Goal: Complete application form: Complete application form

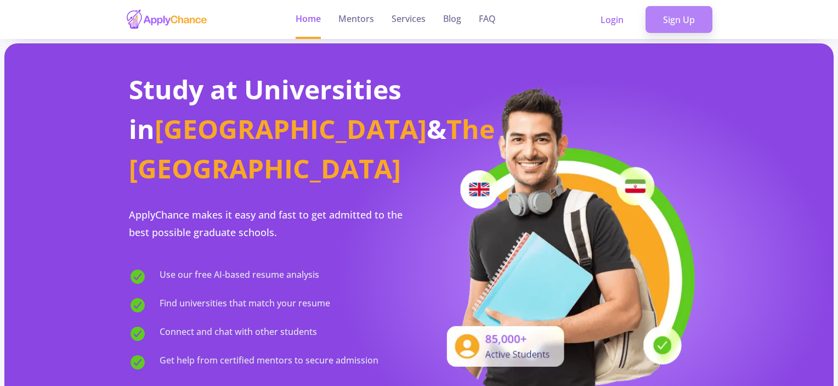
click at [678, 13] on link "Sign Up" at bounding box center [679, 19] width 67 height 27
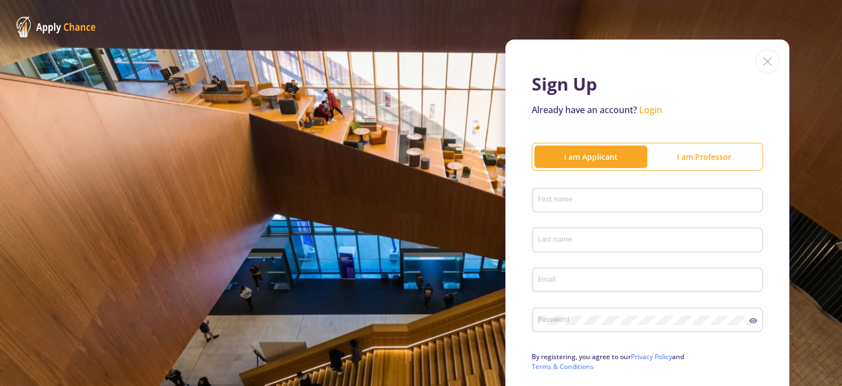
click at [623, 191] on div "First name" at bounding box center [647, 198] width 221 height 29
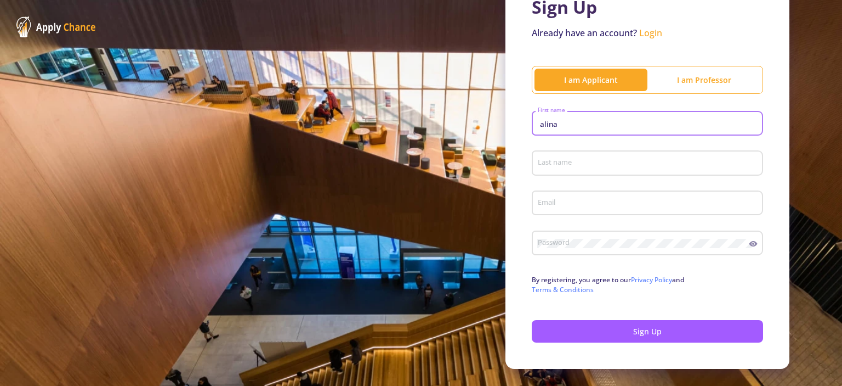
scroll to position [86, 0]
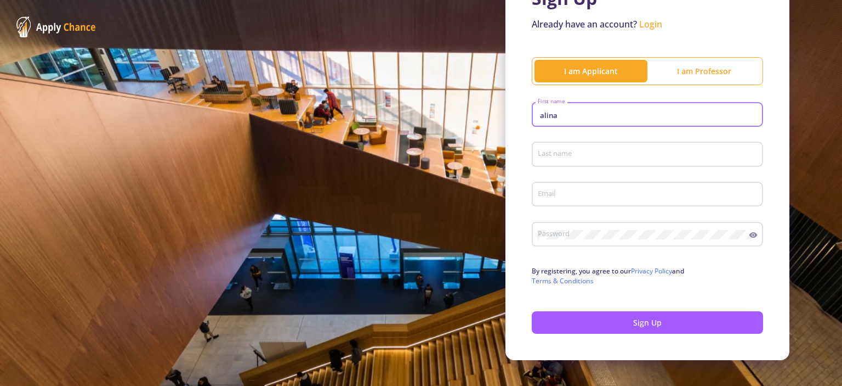
type input "alina"
click at [577, 162] on div "Last name" at bounding box center [647, 152] width 221 height 29
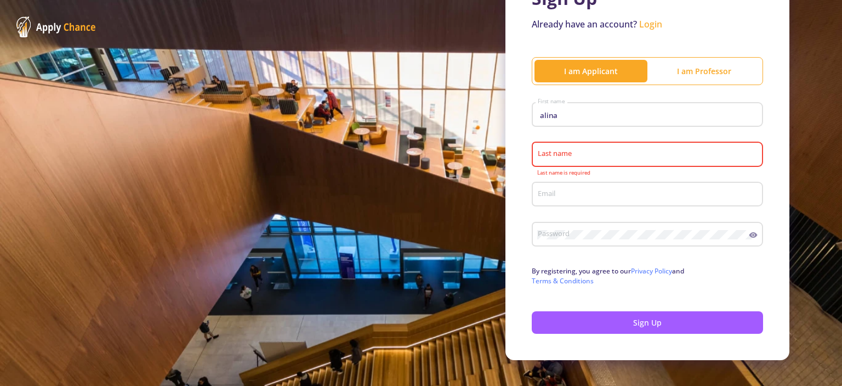
click at [576, 162] on div "Last name" at bounding box center [647, 152] width 221 height 29
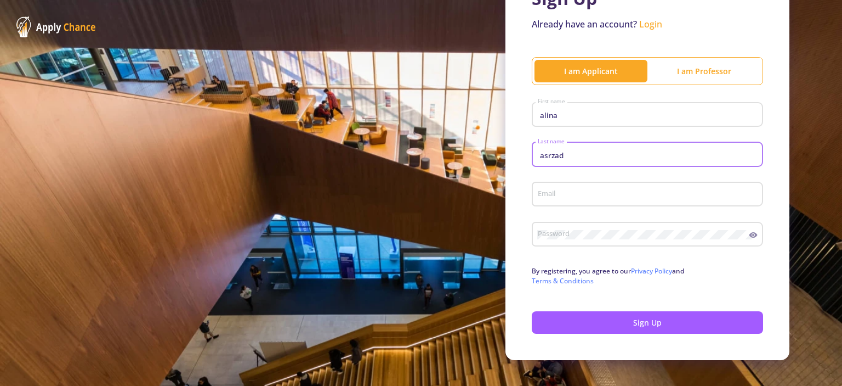
type input "asrzad"
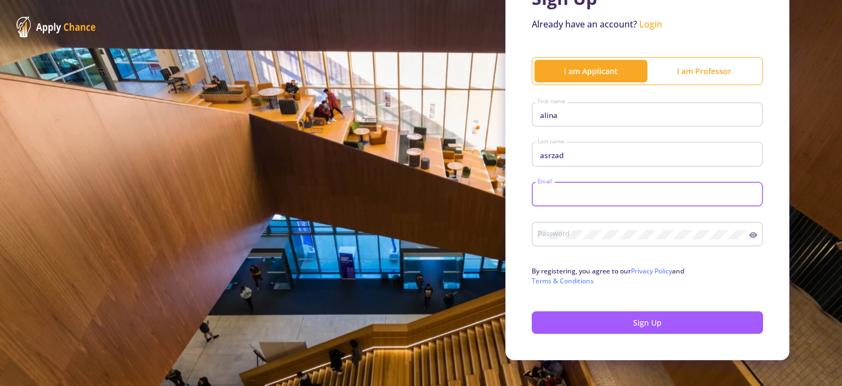
click at [544, 196] on input "Email" at bounding box center [649, 195] width 224 height 10
type input "[EMAIL_ADDRESS][DOMAIN_NAME]"
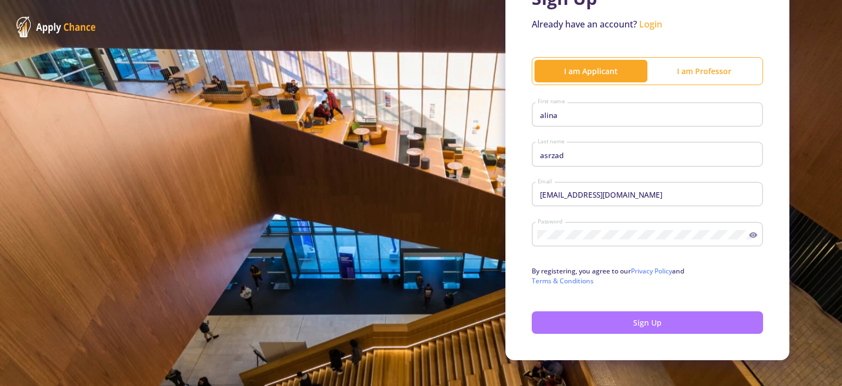
click at [644, 320] on button "Sign Up" at bounding box center [647, 322] width 231 height 22
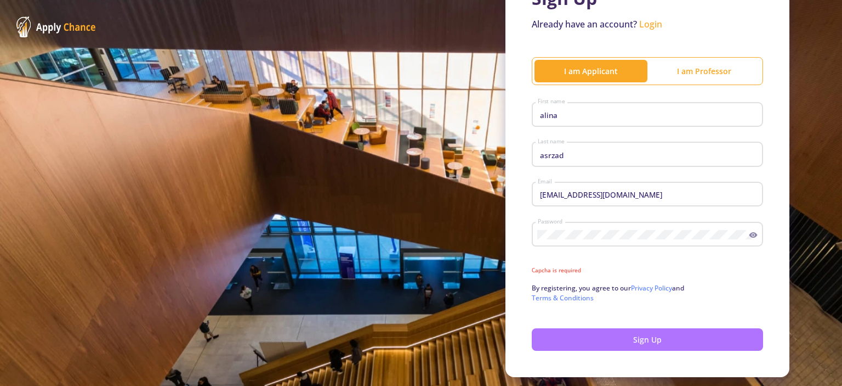
scroll to position [106, 0]
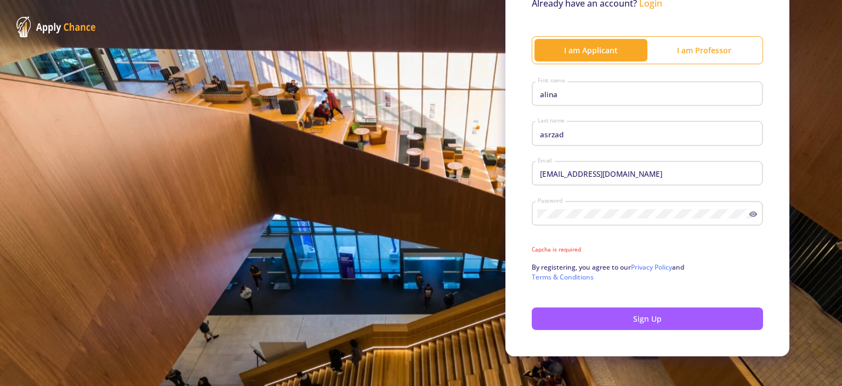
click at [728, 272] on p "By registering, you agree to our Privacy Policy and Terms & Conditions" at bounding box center [647, 272] width 231 height 20
click at [576, 270] on p "By registering, you agree to our Privacy Policy and Terms & Conditions" at bounding box center [647, 272] width 231 height 20
click at [700, 267] on p "By registering, you agree to our Privacy Policy and Terms & Conditions" at bounding box center [647, 272] width 231 height 20
click at [563, 276] on link "Terms & Conditions" at bounding box center [563, 276] width 62 height 9
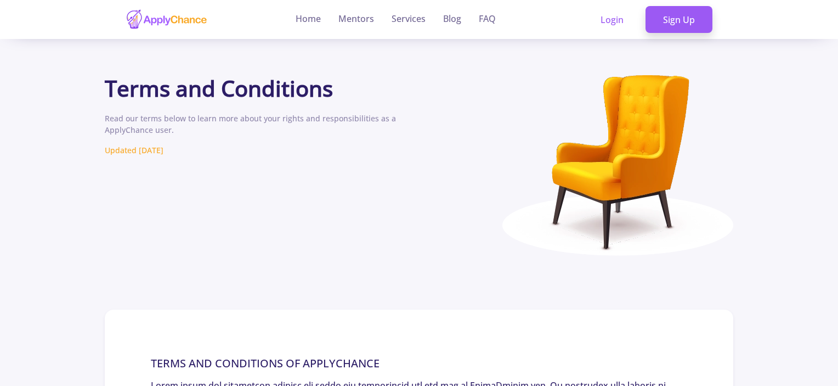
click at [415, 109] on div "Terms and Conditions Read our terms below to learn more about your rights and r…" at bounding box center [262, 179] width 314 height 208
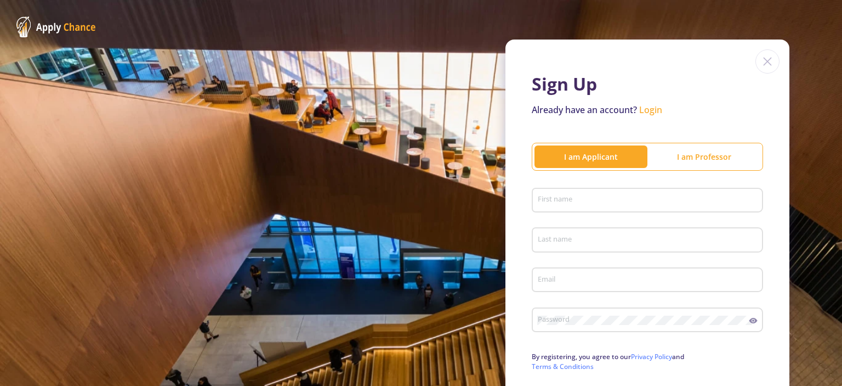
scroll to position [70, 0]
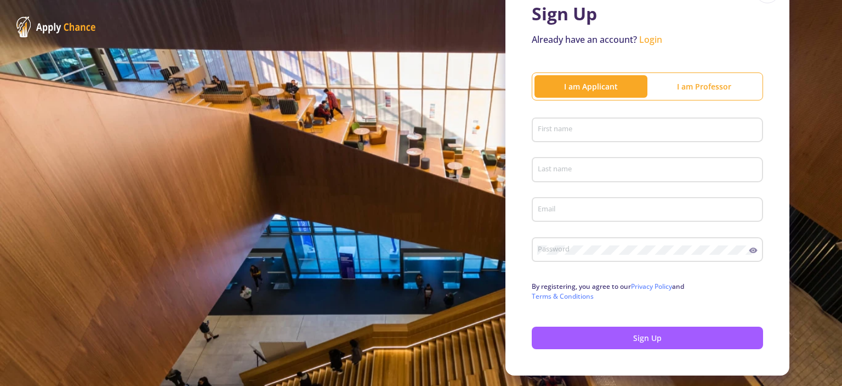
click at [750, 298] on p "By registering, you agree to our Privacy Policy and Terms & Conditions" at bounding box center [647, 291] width 231 height 20
click at [744, 289] on p "By registering, you agree to our Privacy Policy and Terms & Conditions" at bounding box center [647, 291] width 231 height 20
click at [706, 311] on form "First name Last name Email Password Upper case letters (A-Z) Lower case letters…" at bounding box center [647, 232] width 231 height 236
click at [592, 284] on p "By registering, you agree to our Privacy Policy and Terms & Conditions" at bounding box center [647, 291] width 231 height 20
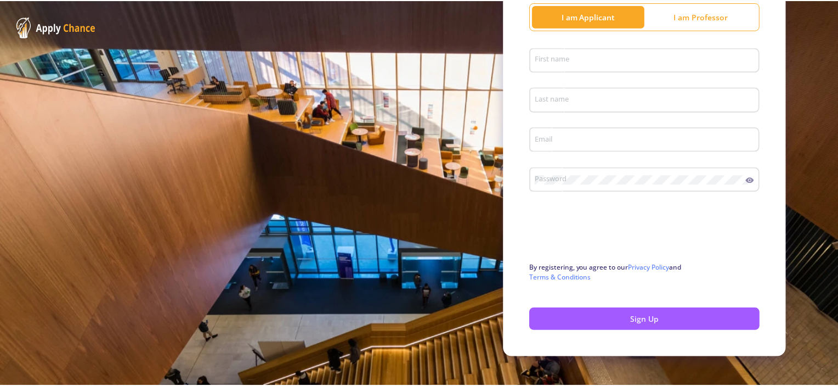
scroll to position [129, 0]
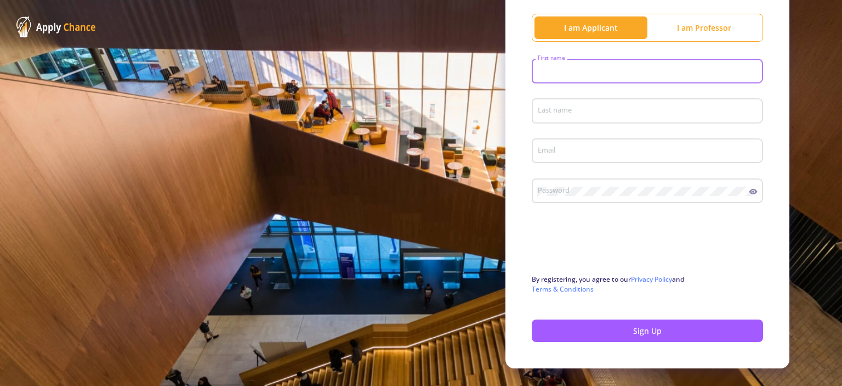
click at [548, 69] on input "First name" at bounding box center [649, 72] width 224 height 10
click at [541, 73] on input "First name" at bounding box center [649, 72] width 224 height 10
click at [560, 64] on div "a First name" at bounding box center [647, 69] width 221 height 29
type input "alina"
click at [551, 112] on input "Last name" at bounding box center [649, 111] width 224 height 10
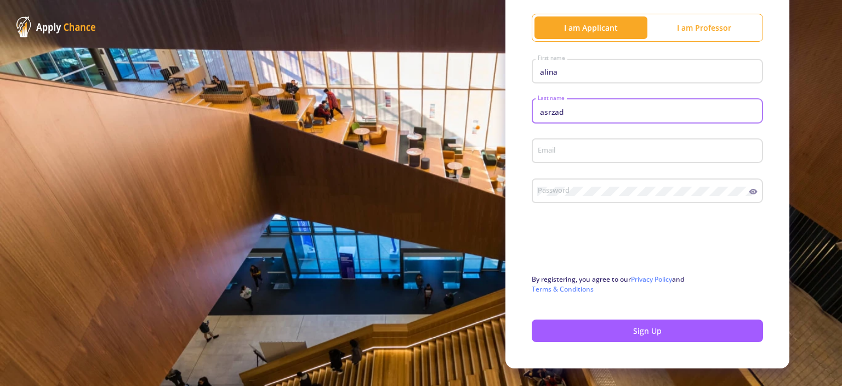
type input "asrzad"
click at [552, 153] on input "Email" at bounding box center [649, 151] width 224 height 10
type input "[EMAIL_ADDRESS][DOMAIN_NAME]"
click at [753, 194] on icon at bounding box center [753, 191] width 9 height 9
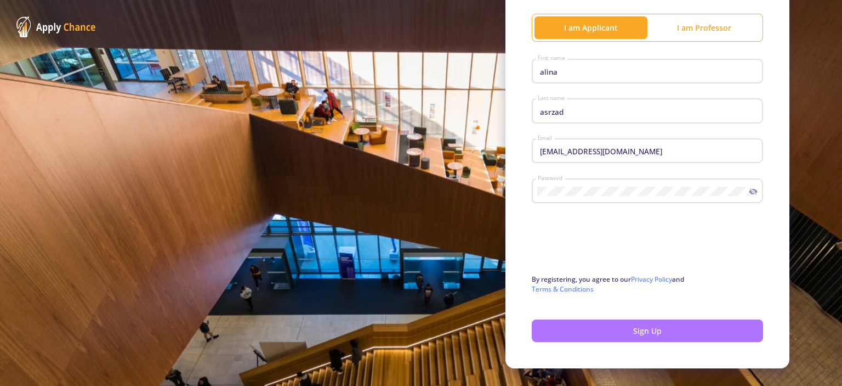
click at [605, 331] on button "Sign Up" at bounding box center [647, 330] width 231 height 22
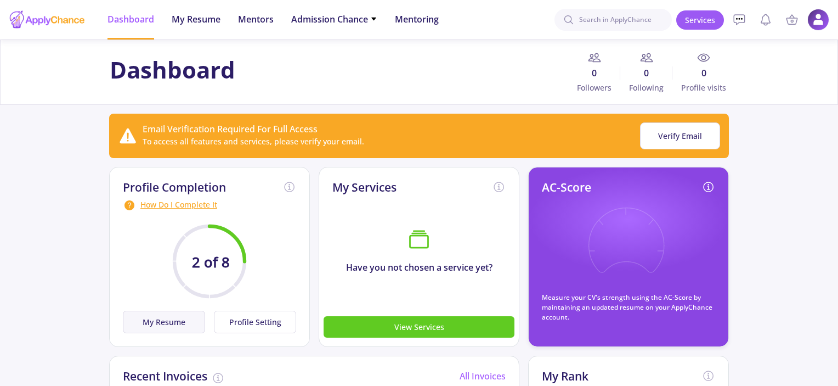
click at [173, 322] on button "My Resume" at bounding box center [164, 321] width 82 height 22
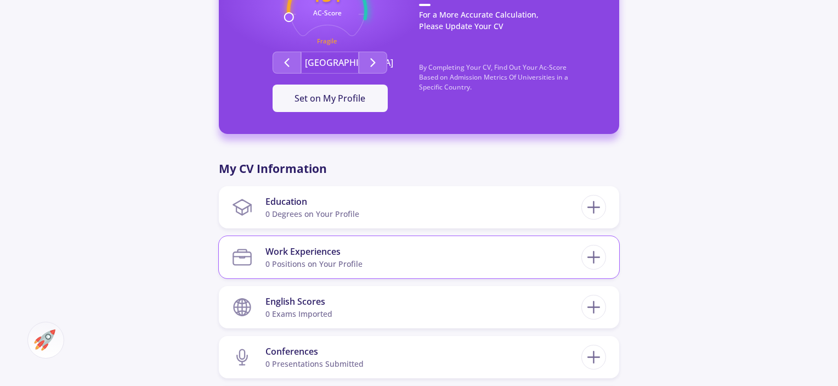
scroll to position [368, 0]
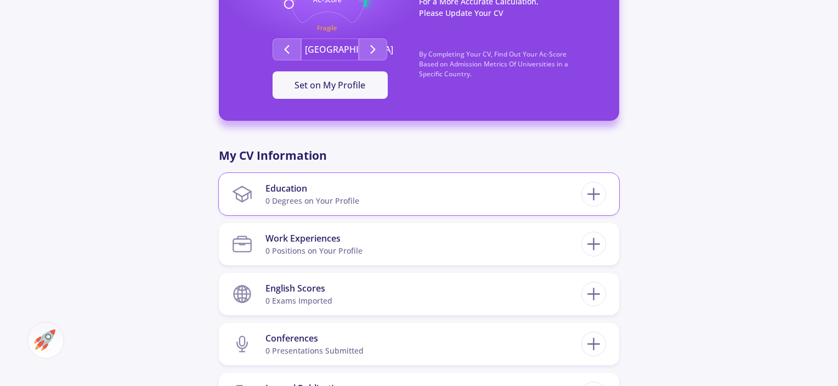
click at [345, 199] on div "0 Degrees on Your Profile" at bounding box center [312, 201] width 94 height 12
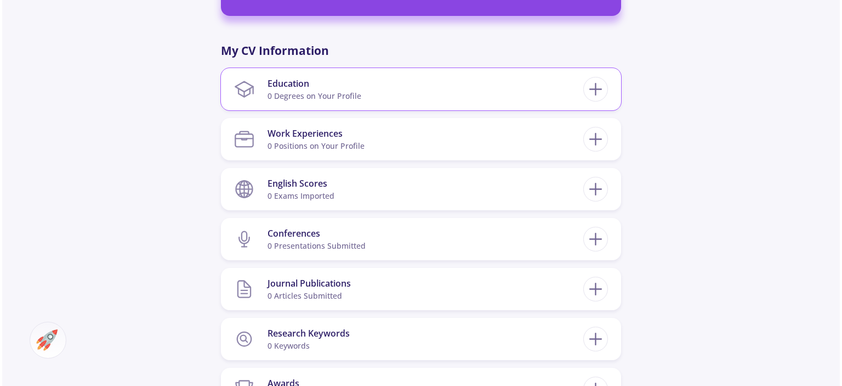
scroll to position [474, 0]
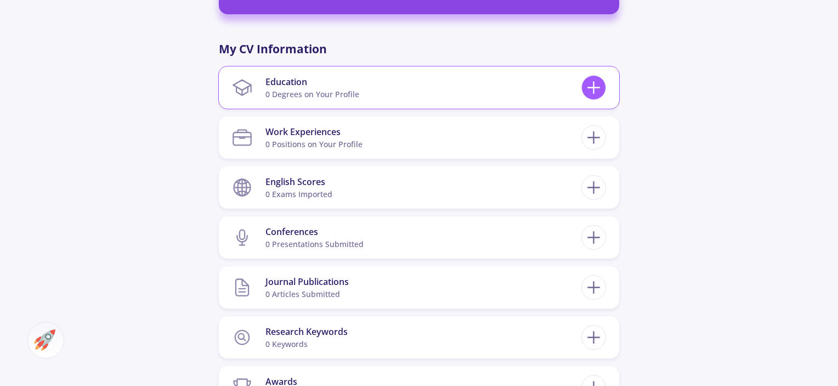
click at [597, 90] on icon at bounding box center [594, 87] width 20 height 20
checkbox input "false"
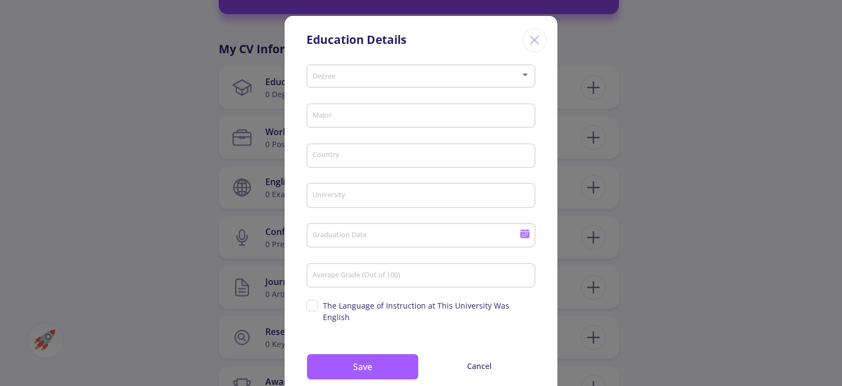
click at [371, 76] on span at bounding box center [418, 76] width 206 height 8
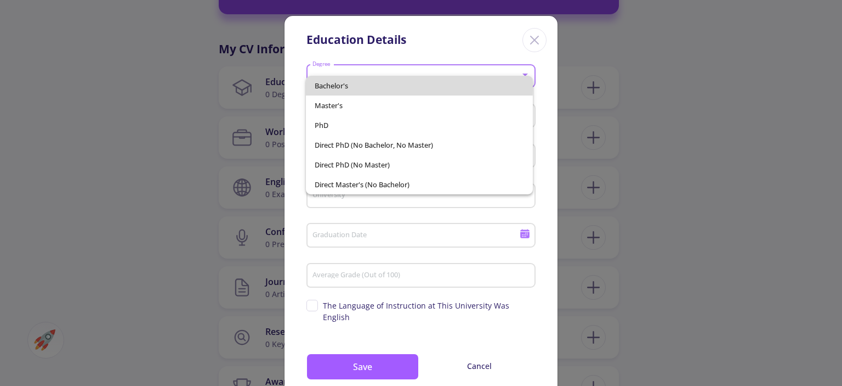
click at [338, 87] on span "Bachelor's" at bounding box center [419, 86] width 209 height 20
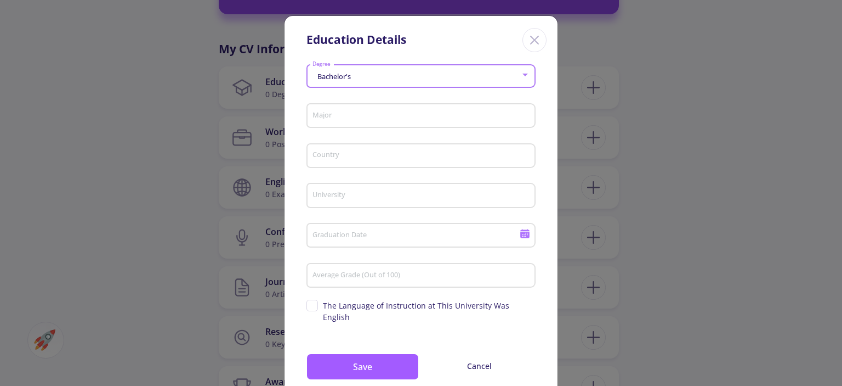
click at [318, 113] on input "Major" at bounding box center [423, 116] width 222 height 10
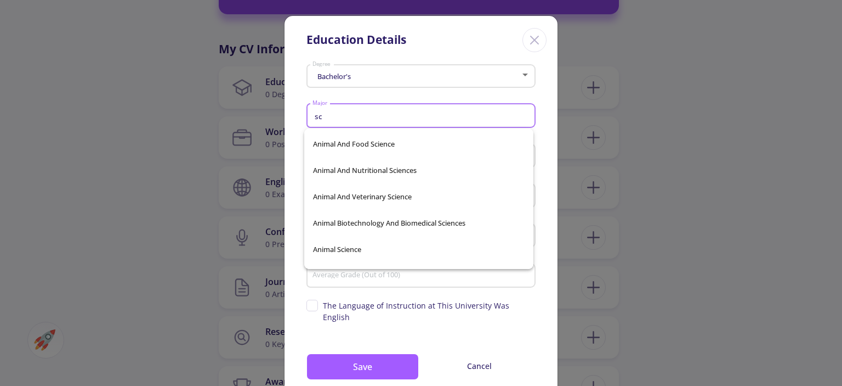
scroll to position [420, 0]
type input "s"
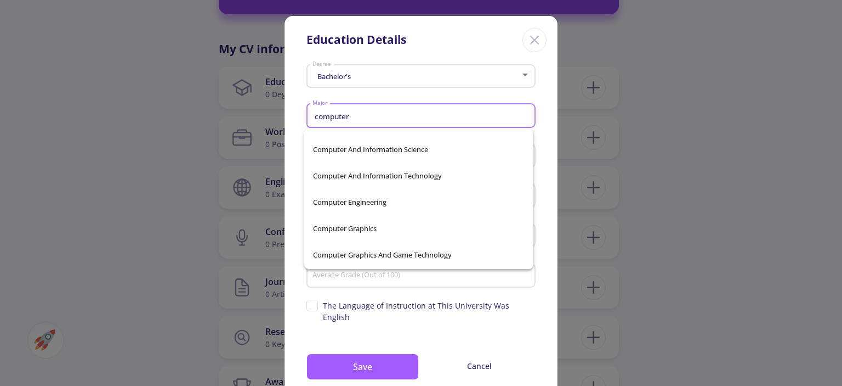
scroll to position [47, 0]
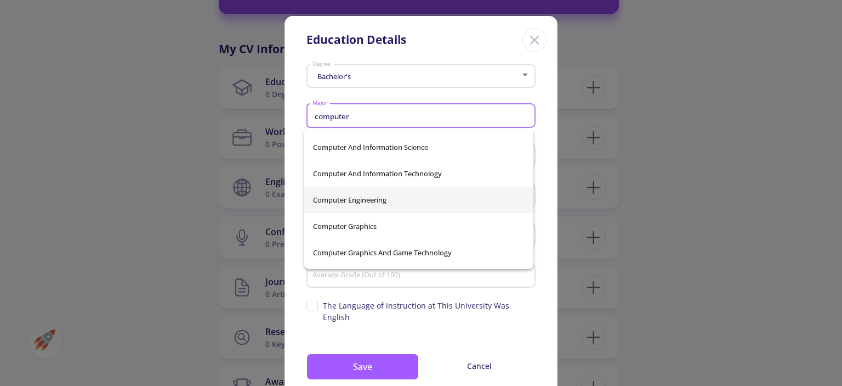
click at [365, 201] on span "Computer Engineering" at bounding box center [419, 199] width 212 height 26
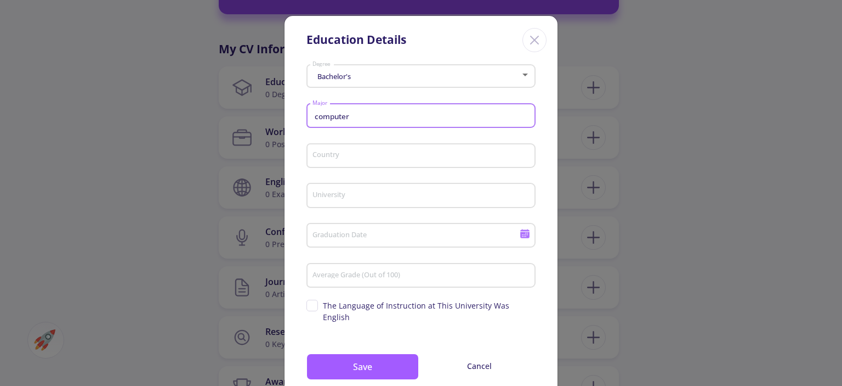
type input "Computer Engineering"
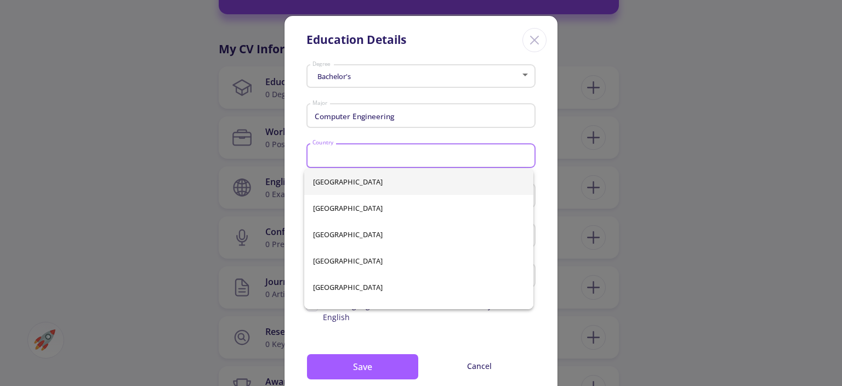
click at [344, 154] on input "Country" at bounding box center [423, 156] width 222 height 10
type input "[GEOGRAPHIC_DATA]"
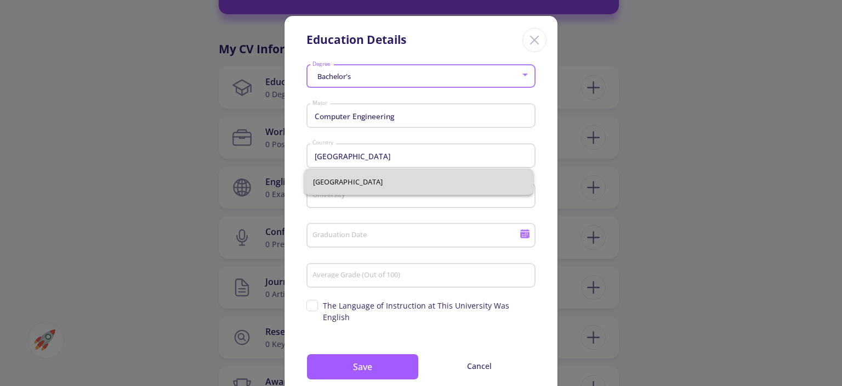
click at [336, 177] on span "[GEOGRAPHIC_DATA]" at bounding box center [419, 181] width 212 height 26
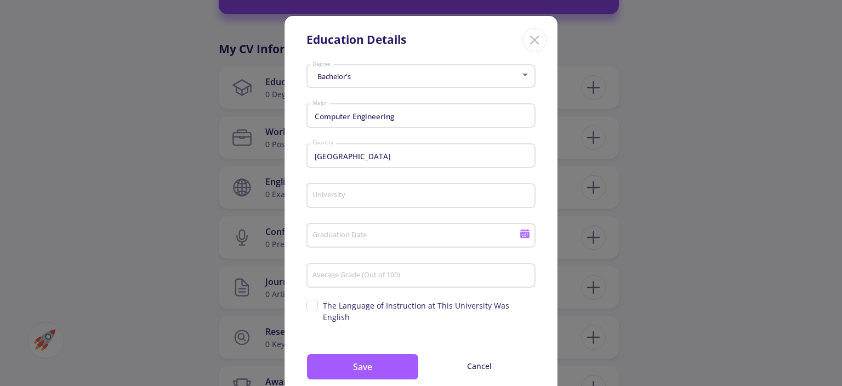
click at [336, 190] on div "University" at bounding box center [421, 193] width 219 height 29
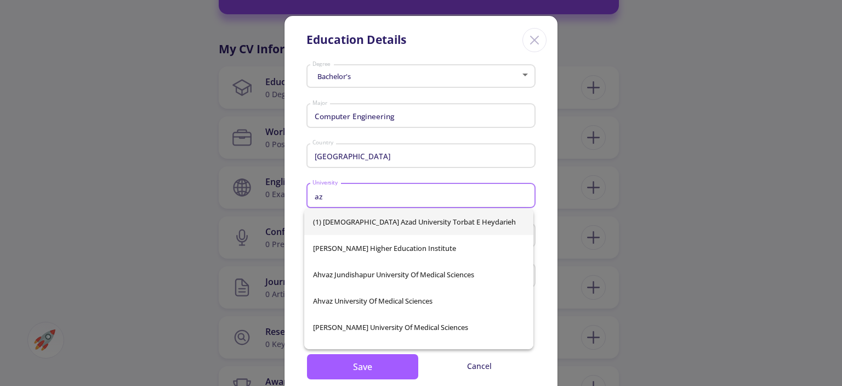
type input "a"
type input "isl"
click at [339, 253] on div "(1) [DEMOGRAPHIC_DATA][GEOGRAPHIC_DATA] Torbat e Heydarieh [GEOGRAPHIC_DATA] [G…" at bounding box center [418, 278] width 229 height 140
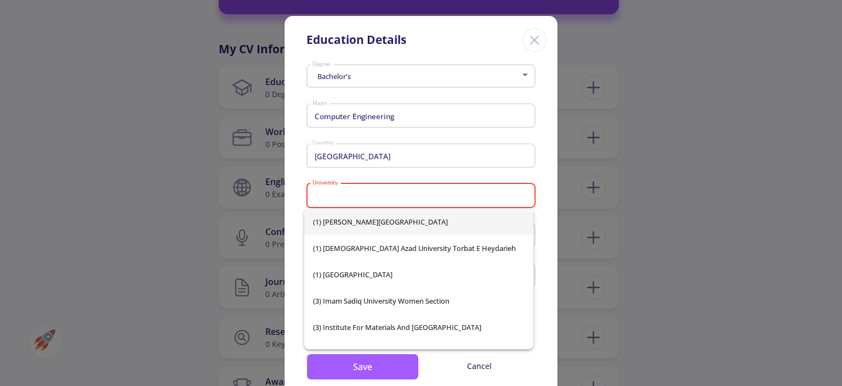
click at [329, 193] on input "University" at bounding box center [423, 196] width 222 height 10
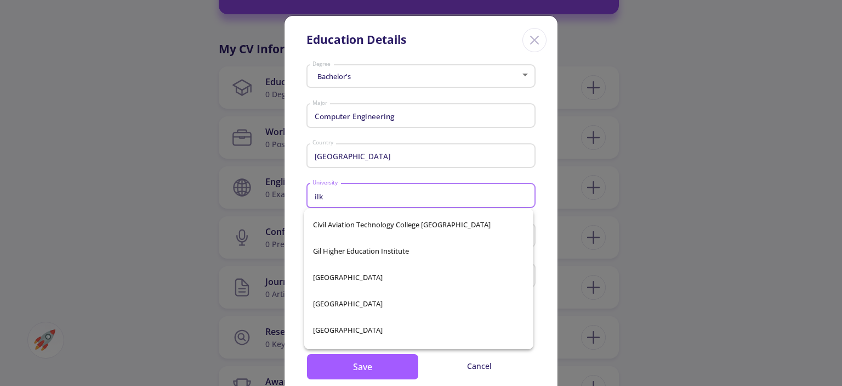
scroll to position [0, 0]
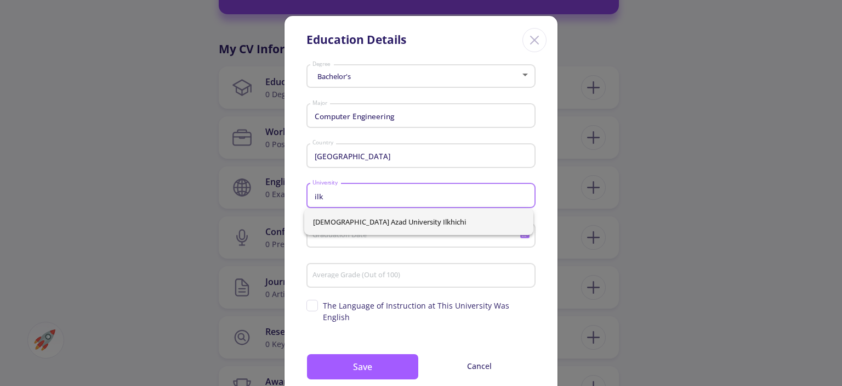
type input "ilk"
click at [351, 223] on div "[DEMOGRAPHIC_DATA] Azad University Ilkhichi" at bounding box center [418, 221] width 229 height 26
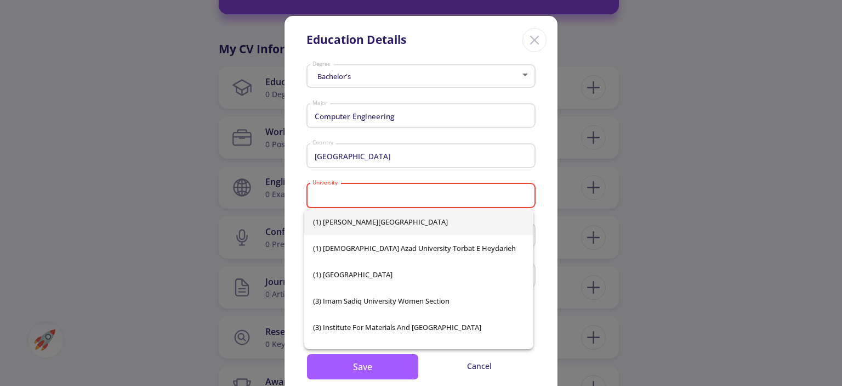
click at [325, 196] on input "University" at bounding box center [423, 196] width 222 height 10
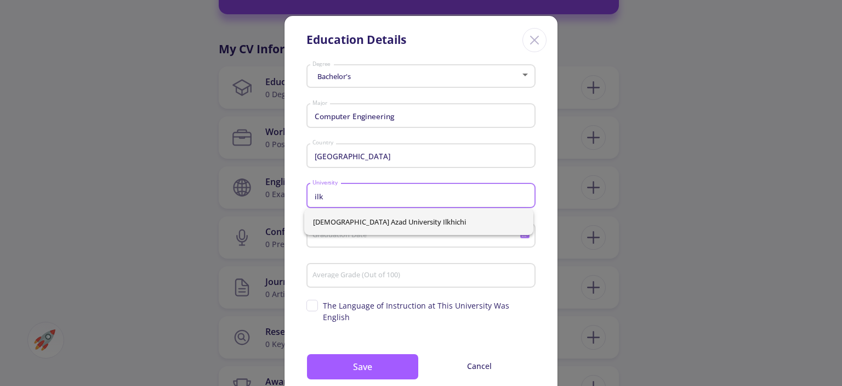
type input "ilk"
click at [353, 218] on div "[DEMOGRAPHIC_DATA] Azad University Ilkhichi" at bounding box center [418, 221] width 229 height 26
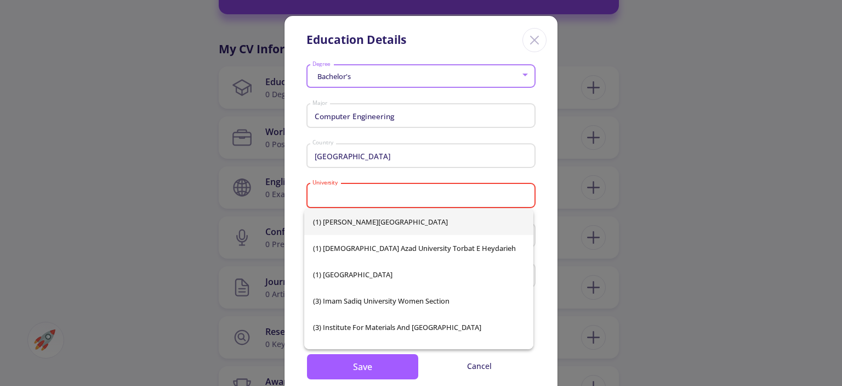
scroll to position [16, 0]
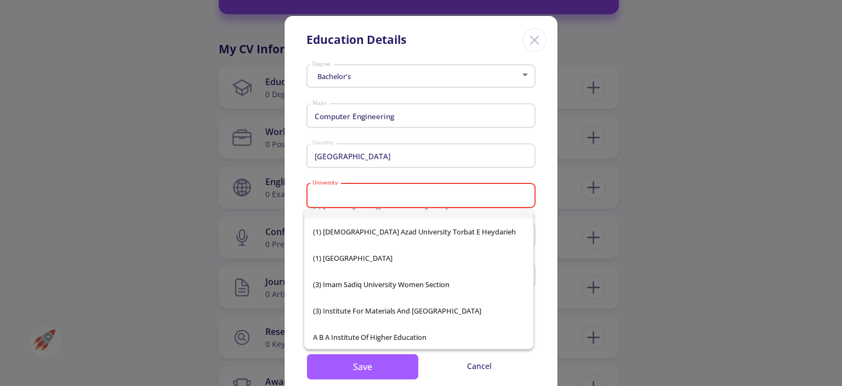
click at [294, 167] on div "Bachelor's Degree Computer Engineering Major [GEOGRAPHIC_DATA] is required Grad…" at bounding box center [421, 233] width 273 height 346
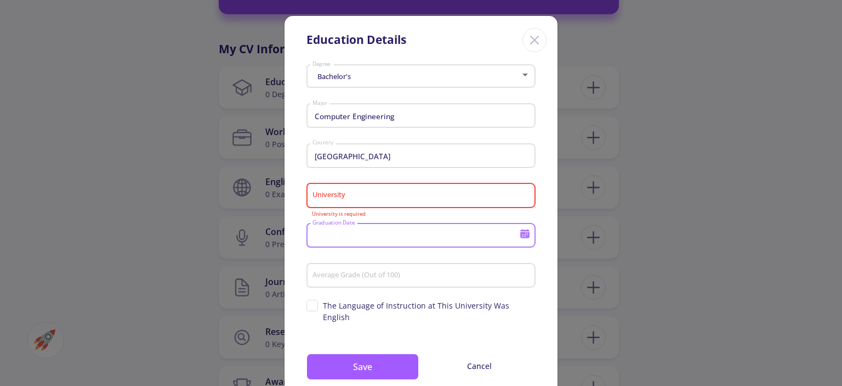
click at [336, 233] on input "Graduation Date" at bounding box center [417, 236] width 211 height 10
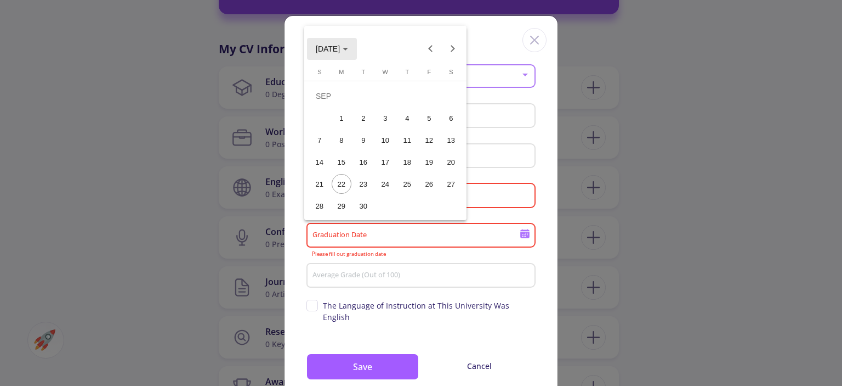
click at [332, 39] on button "[DATE]" at bounding box center [332, 49] width 50 height 22
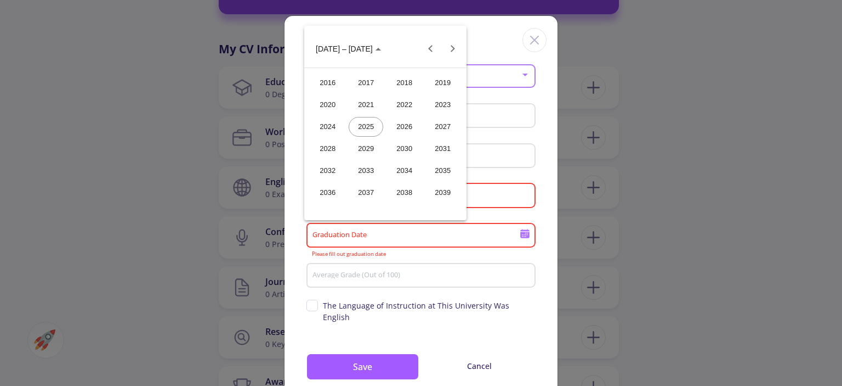
click at [380, 128] on div "2025" at bounding box center [366, 127] width 35 height 20
click at [330, 87] on td "2025" at bounding box center [386, 83] width 154 height 22
click at [398, 109] on div "MAR" at bounding box center [404, 105] width 35 height 20
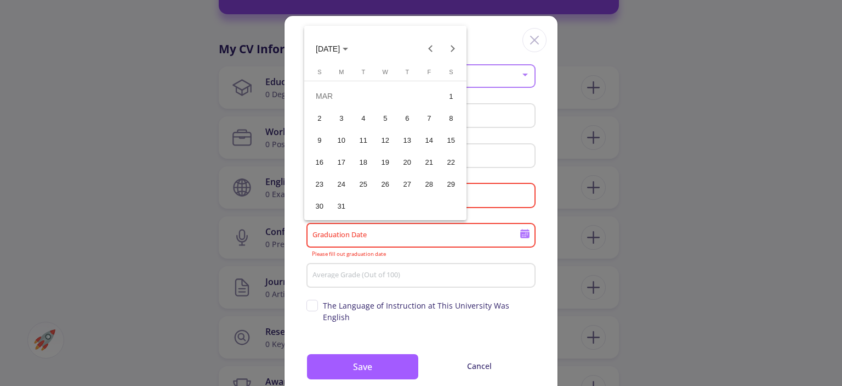
click at [346, 172] on button "17" at bounding box center [342, 162] width 22 height 22
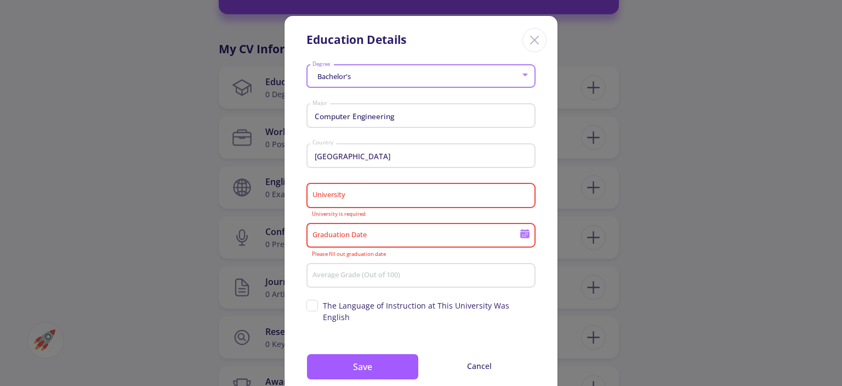
type input "[DATE]"
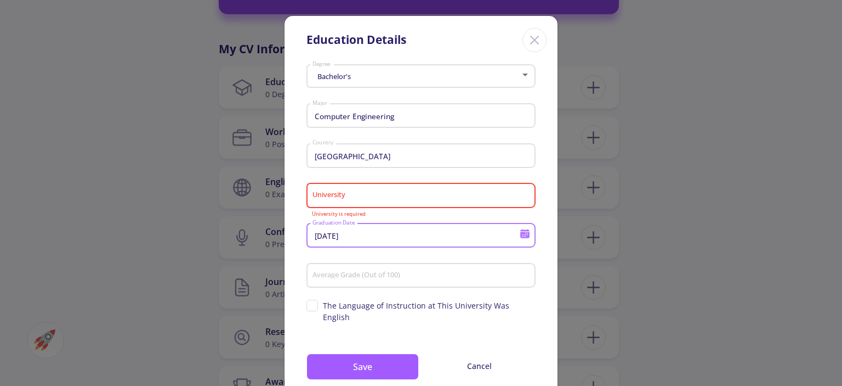
click at [347, 194] on input "University" at bounding box center [423, 196] width 222 height 10
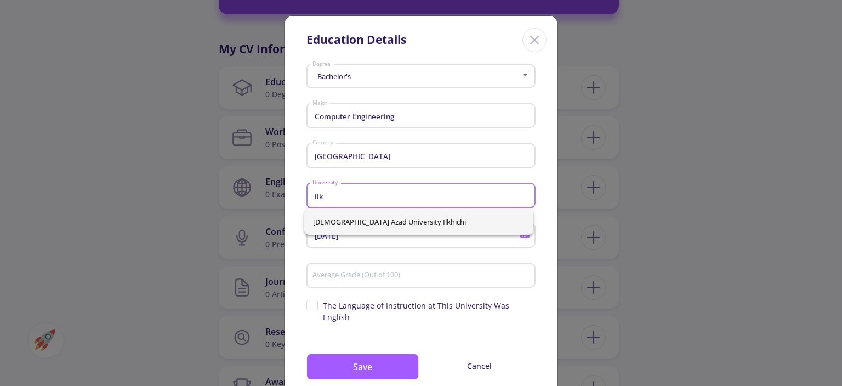
type input "ilk"
click at [322, 220] on div "[DEMOGRAPHIC_DATA] Azad University Ilkhichi" at bounding box center [418, 221] width 229 height 26
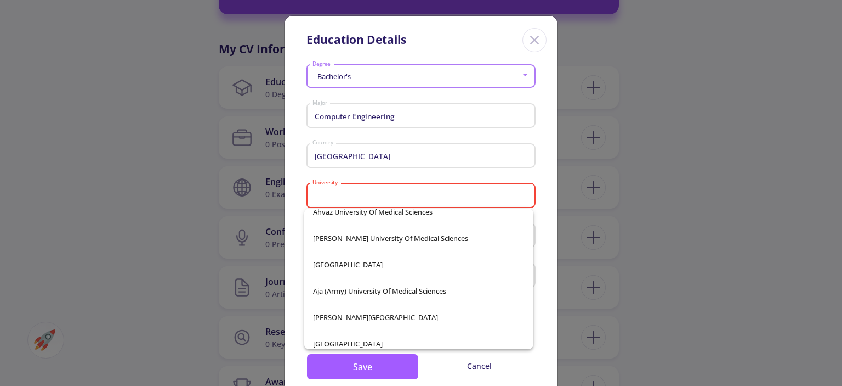
scroll to position [406, 0]
click at [374, 190] on div "University" at bounding box center [421, 193] width 219 height 29
click at [370, 200] on input "University" at bounding box center [423, 196] width 222 height 10
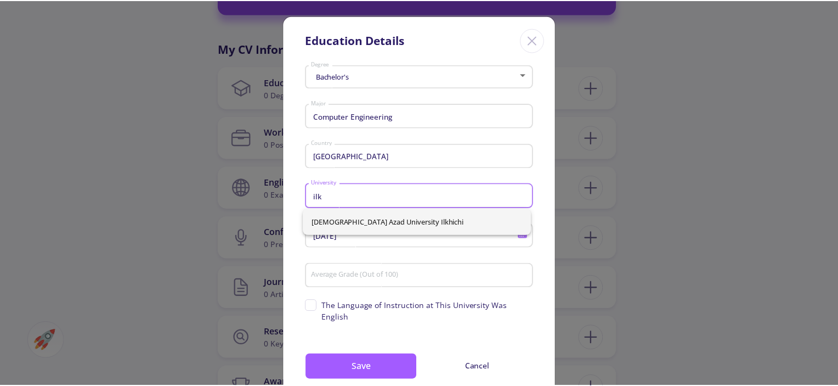
scroll to position [0, 0]
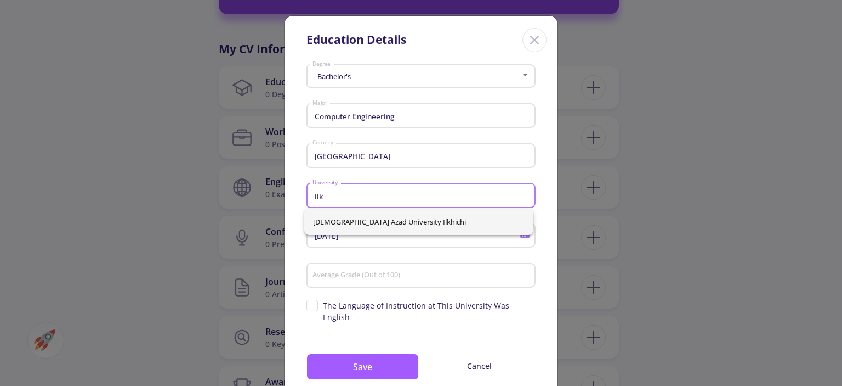
type input "ilk"
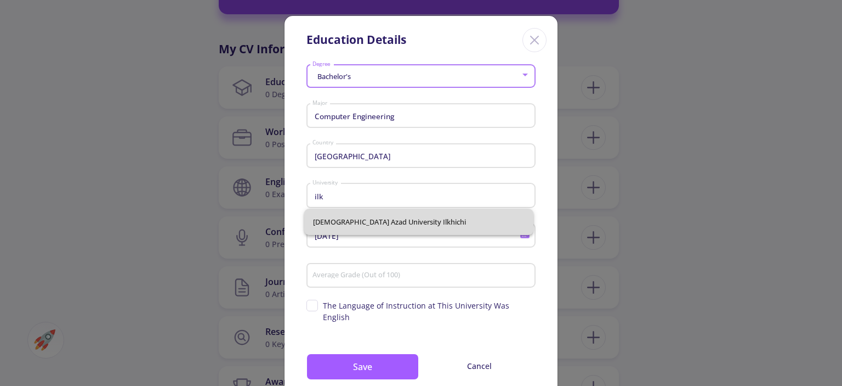
click at [379, 224] on div "[DEMOGRAPHIC_DATA] Azad University Ilkhichi" at bounding box center [418, 221] width 229 height 26
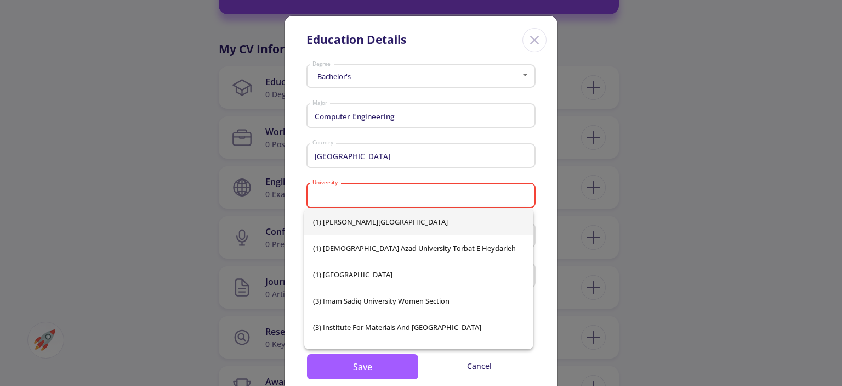
click at [354, 195] on input "University" at bounding box center [423, 196] width 222 height 10
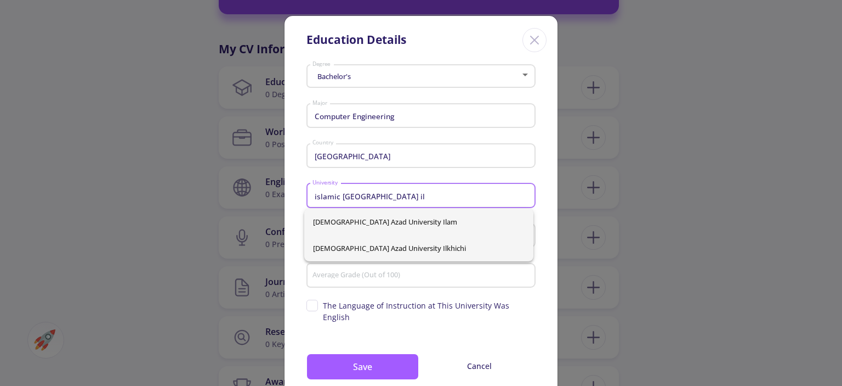
type input "islamic [GEOGRAPHIC_DATA] il"
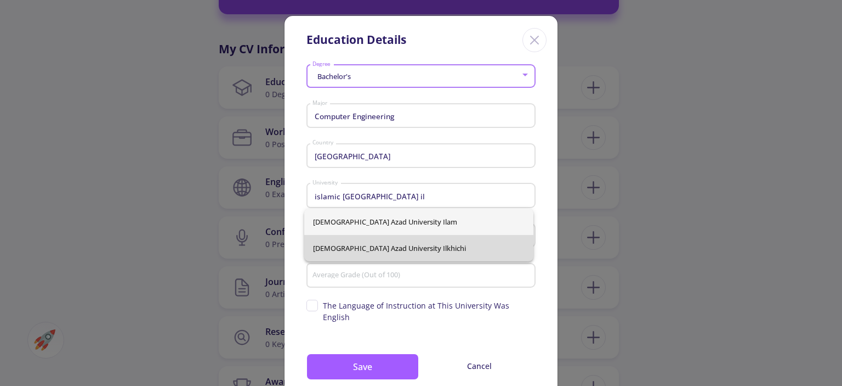
click at [418, 249] on div "[DEMOGRAPHIC_DATA][GEOGRAPHIC_DATA] [GEOGRAPHIC_DATA][DEMOGRAPHIC_DATA]" at bounding box center [418, 234] width 229 height 53
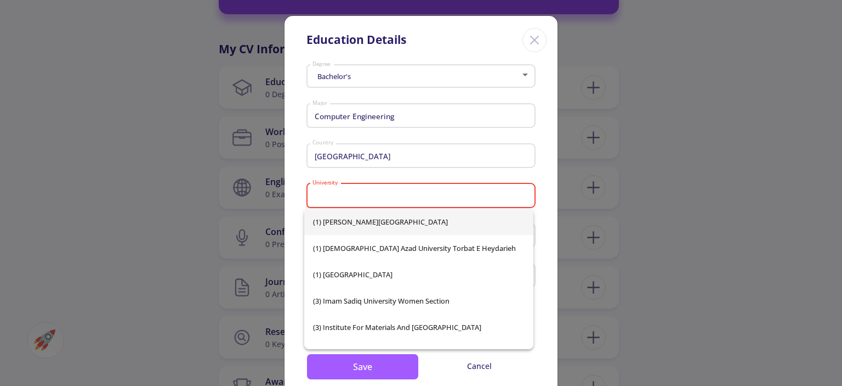
click at [557, 228] on div "Education Details Bachelor's Degree Computer Engineering Major [GEOGRAPHIC_DATA…" at bounding box center [421, 193] width 842 height 386
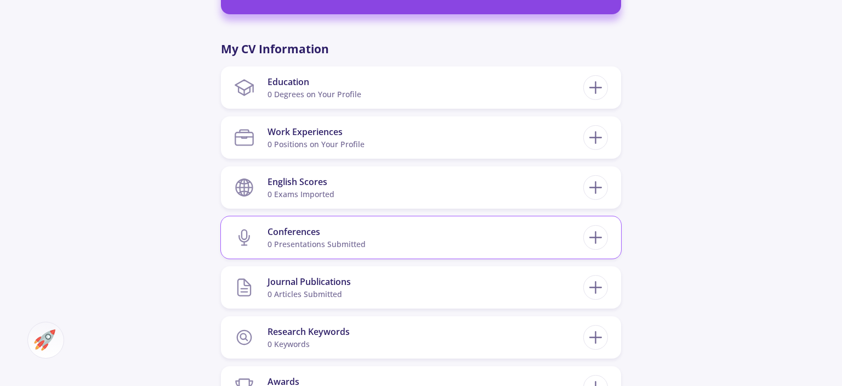
click at [544, 227] on section "Conferences 0 presentations submitted" at bounding box center [408, 236] width 349 height 33
click at [434, 245] on section "Conferences 0 presentations submitted" at bounding box center [408, 236] width 349 height 33
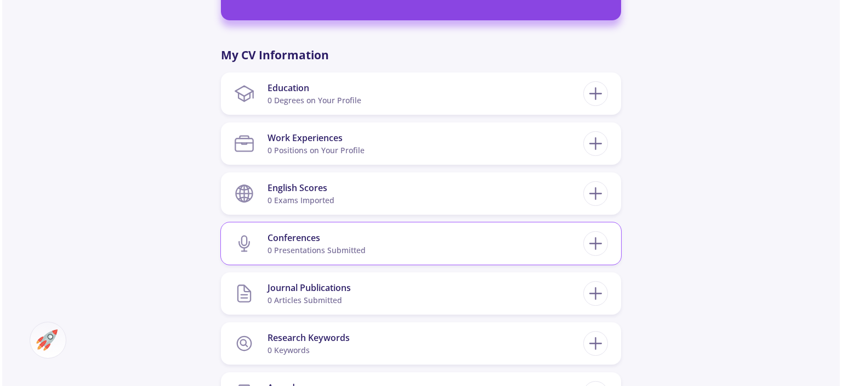
scroll to position [465, 0]
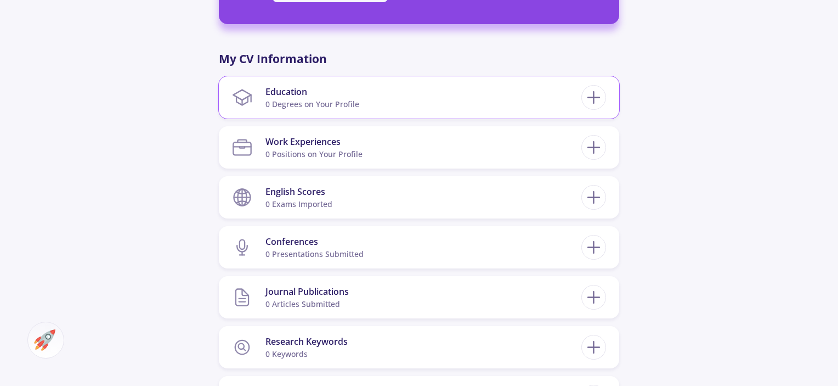
click at [376, 94] on section "Education 0 Degrees on Your Profile" at bounding box center [406, 97] width 349 height 33
click at [309, 109] on div "0 Degrees on Your Profile" at bounding box center [312, 104] width 94 height 12
click at [594, 96] on icon at bounding box center [594, 97] width 20 height 20
checkbox input "false"
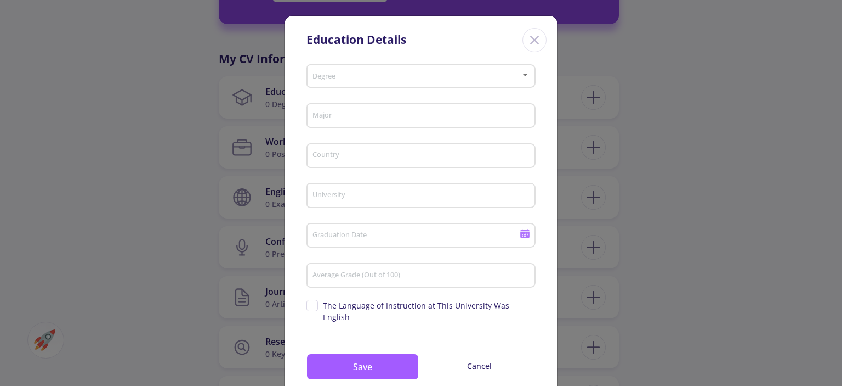
click at [338, 67] on div "Degree" at bounding box center [421, 73] width 219 height 27
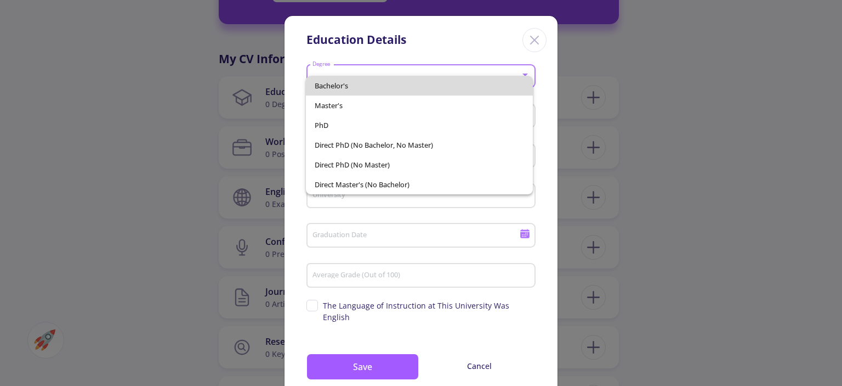
click at [333, 90] on span "Bachelor's" at bounding box center [419, 86] width 209 height 20
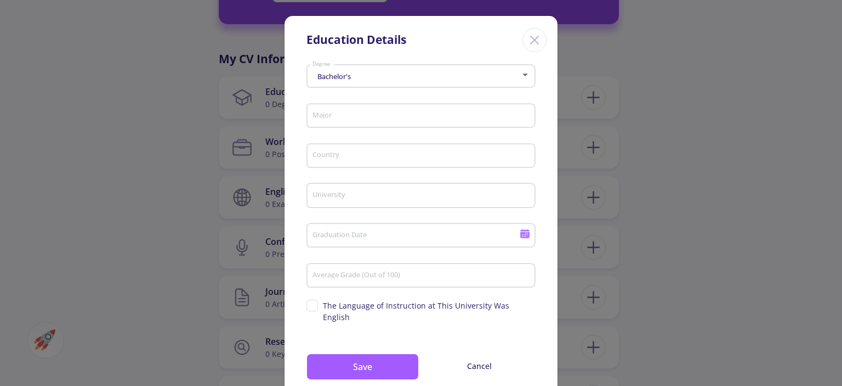
click at [327, 131] on div "Major" at bounding box center [421, 119] width 229 height 36
click at [327, 124] on div "Major" at bounding box center [421, 113] width 219 height 29
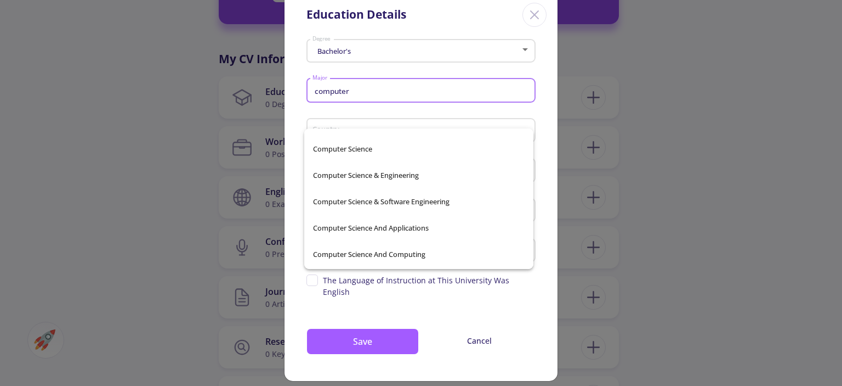
scroll to position [230, 0]
type input "computer"
click at [358, 144] on div "Applied Computer Science Computer And Cognitive Science Computer and Informatio…" at bounding box center [418, 198] width 229 height 140
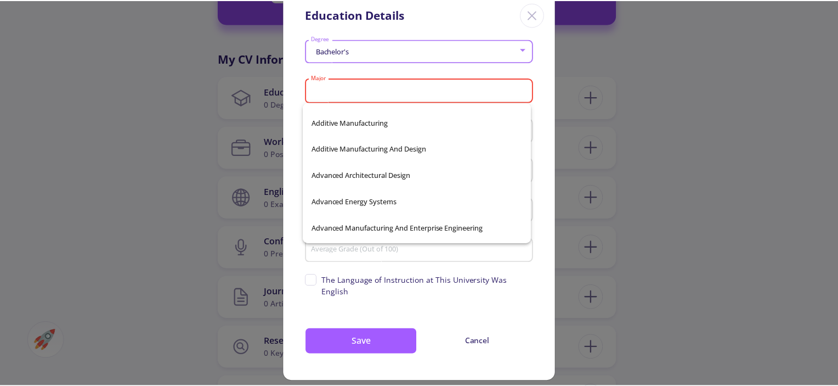
scroll to position [14893, 0]
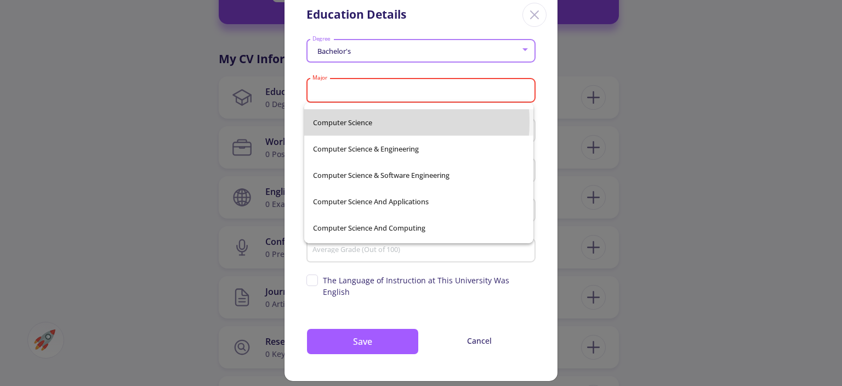
click at [359, 122] on span "Computer Science" at bounding box center [419, 122] width 212 height 26
type input "Computer Science"
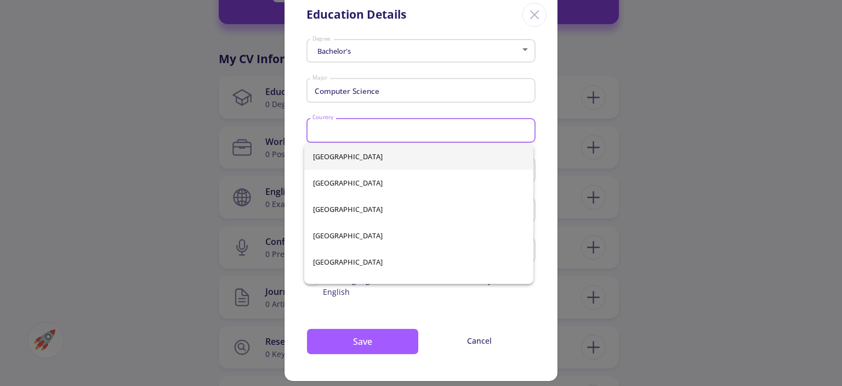
click at [359, 134] on input "Country" at bounding box center [423, 131] width 222 height 10
type input "[GEOGRAPHIC_DATA]"
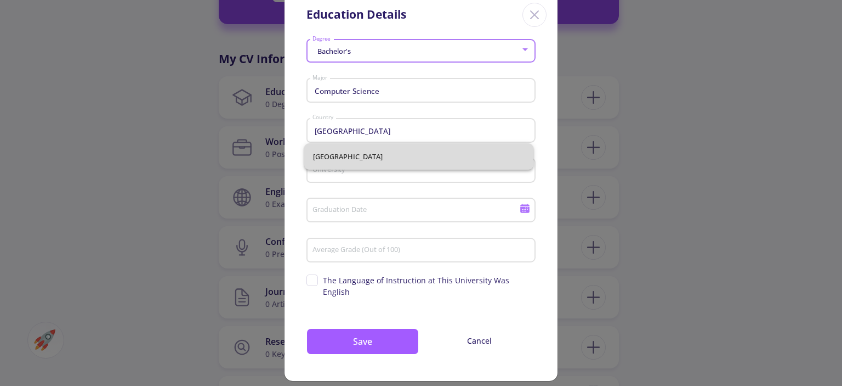
click at [378, 157] on span "[GEOGRAPHIC_DATA]" at bounding box center [419, 156] width 212 height 26
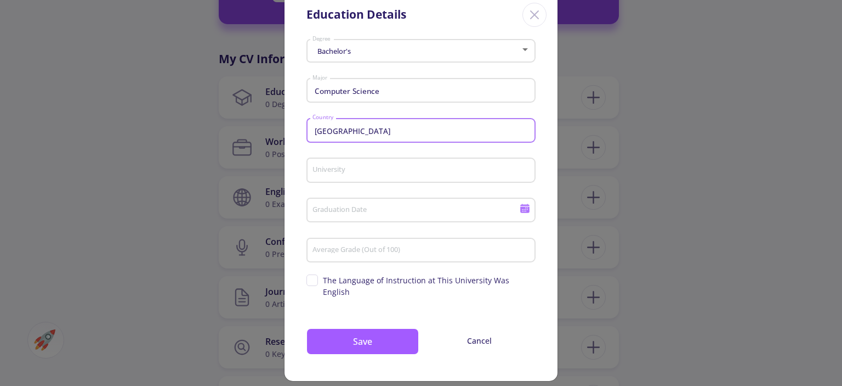
click at [378, 168] on input "University" at bounding box center [423, 171] width 222 height 10
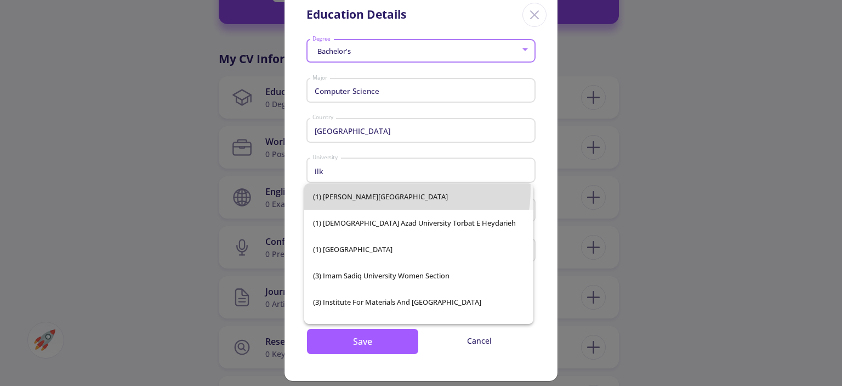
click at [380, 189] on span "(1) [PERSON_NAME][GEOGRAPHIC_DATA]" at bounding box center [419, 196] width 212 height 26
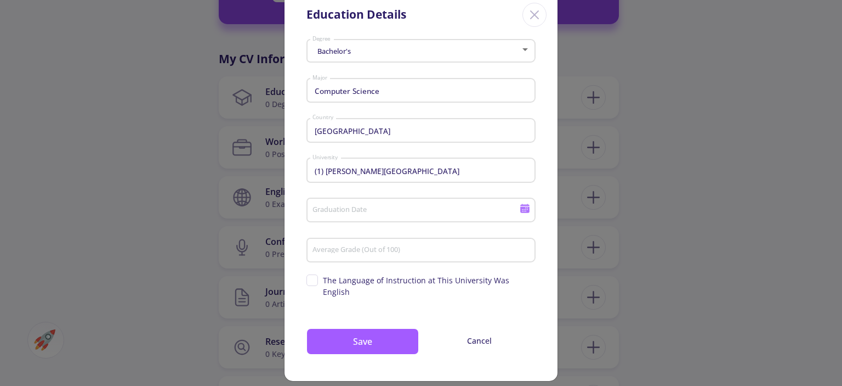
drag, startPoint x: 438, startPoint y: 165, endPoint x: 413, endPoint y: 172, distance: 26.4
click at [413, 172] on div "(1) [PERSON_NAME][GEOGRAPHIC_DATA]" at bounding box center [421, 168] width 219 height 29
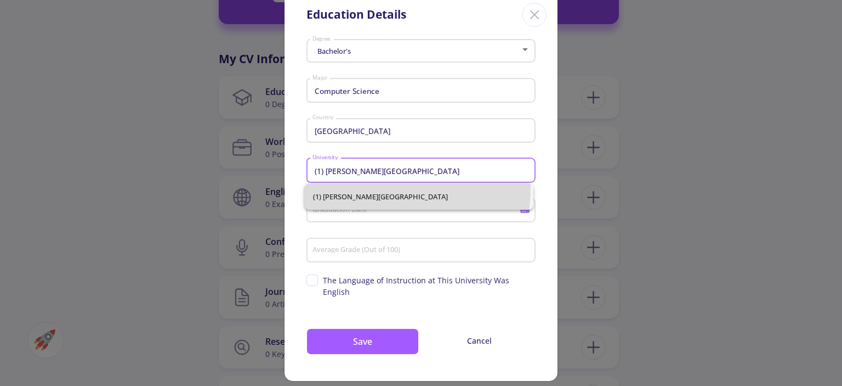
drag, startPoint x: 413, startPoint y: 172, endPoint x: 367, endPoint y: 171, distance: 46.1
click at [367, 171] on input "(1) [PERSON_NAME][GEOGRAPHIC_DATA]" at bounding box center [423, 171] width 222 height 10
drag, startPoint x: 434, startPoint y: 177, endPoint x: 436, endPoint y: 171, distance: 6.9
click at [436, 171] on div "(1) [PERSON_NAME][GEOGRAPHIC_DATA]" at bounding box center [421, 168] width 219 height 29
drag, startPoint x: 436, startPoint y: 171, endPoint x: 232, endPoint y: 157, distance: 204.5
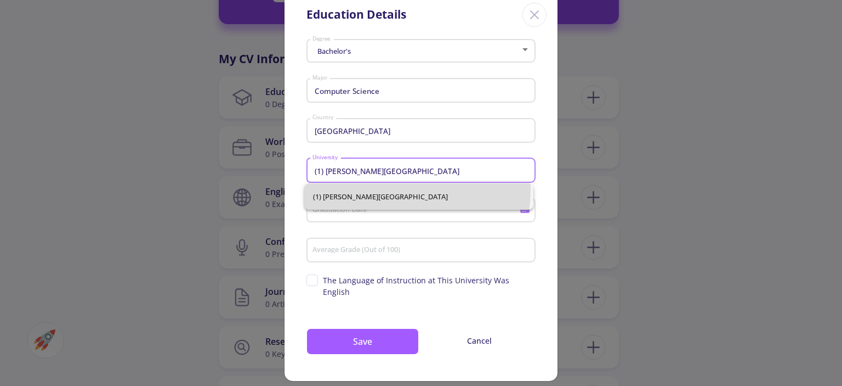
click at [232, 157] on div "Education Details Bachelor's Degree Computer Science Major Iran Country (1) [PE…" at bounding box center [421, 193] width 842 height 386
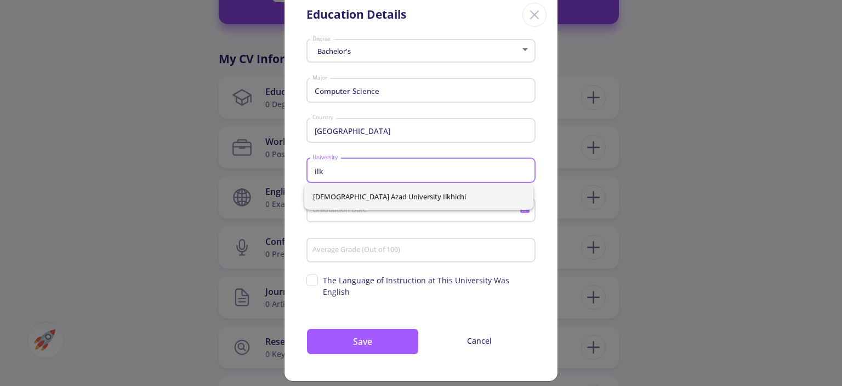
type input "ilk"
click at [386, 197] on div "[DEMOGRAPHIC_DATA] Azad University Ilkhichi" at bounding box center [418, 196] width 229 height 26
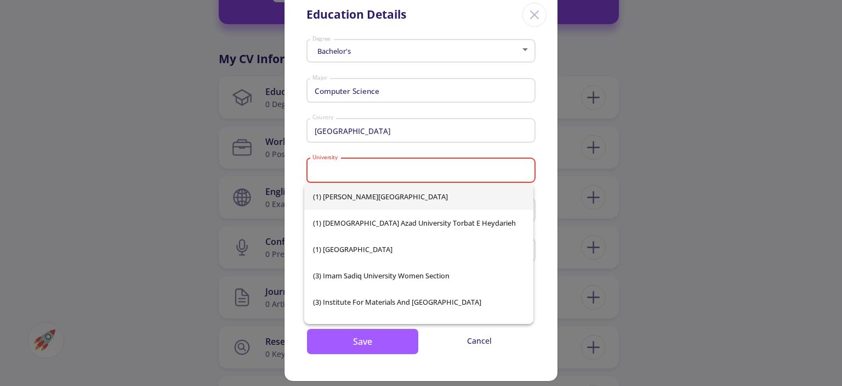
click at [347, 172] on input "University" at bounding box center [423, 171] width 222 height 10
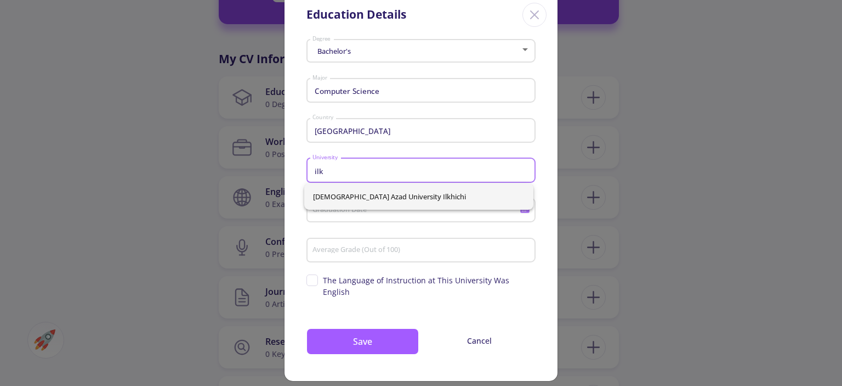
type input "ilk"
click at [312, 192] on div "[DEMOGRAPHIC_DATA] Azad University Ilkhichi" at bounding box center [418, 196] width 229 height 26
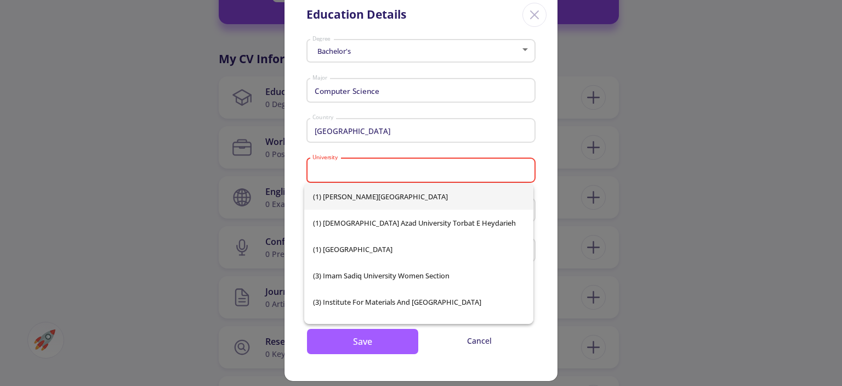
click at [322, 147] on div "Iran Country" at bounding box center [421, 134] width 229 height 36
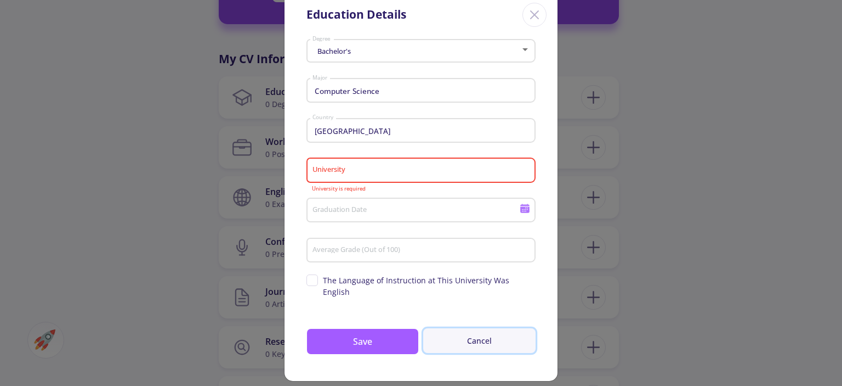
click at [469, 333] on button "Cancel" at bounding box center [479, 340] width 112 height 25
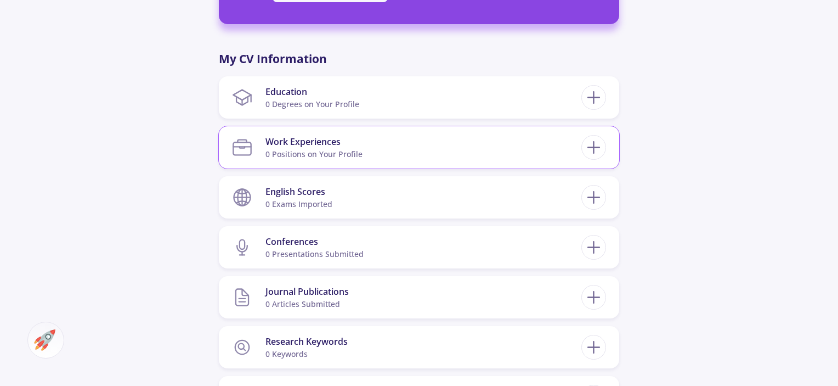
click at [399, 154] on section "Work Experiences 0 Positions on Your Profile" at bounding box center [406, 147] width 349 height 33
